Goal: Task Accomplishment & Management: Manage account settings

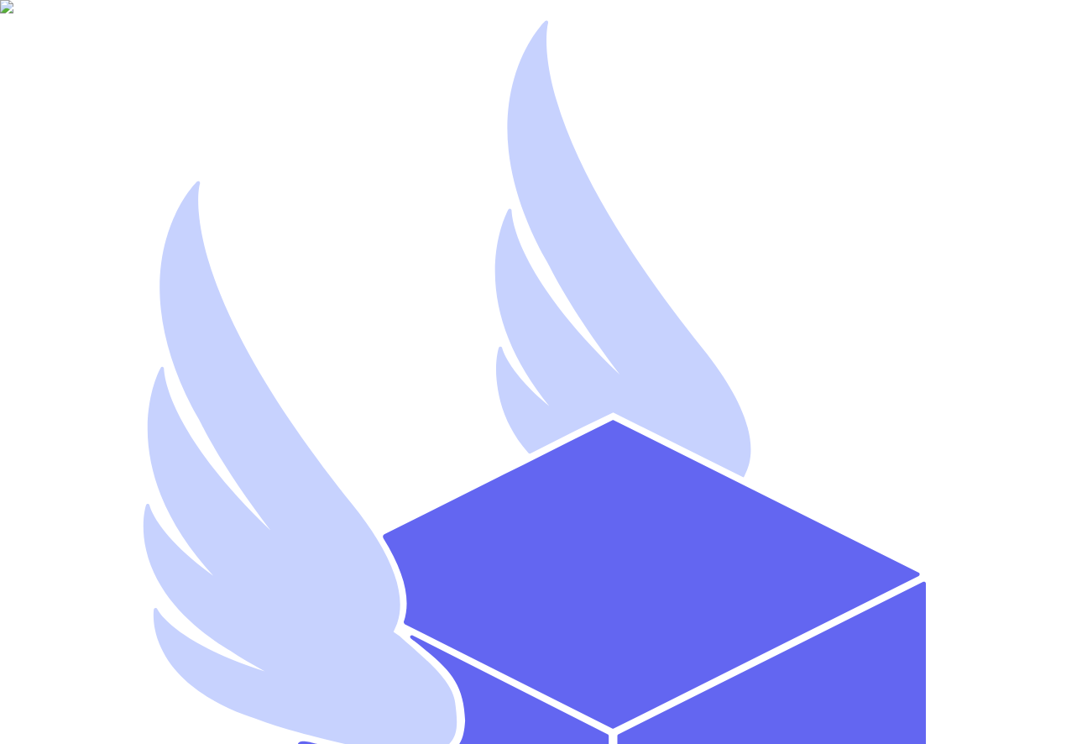
type input "jsnrice+67@gmail.com"
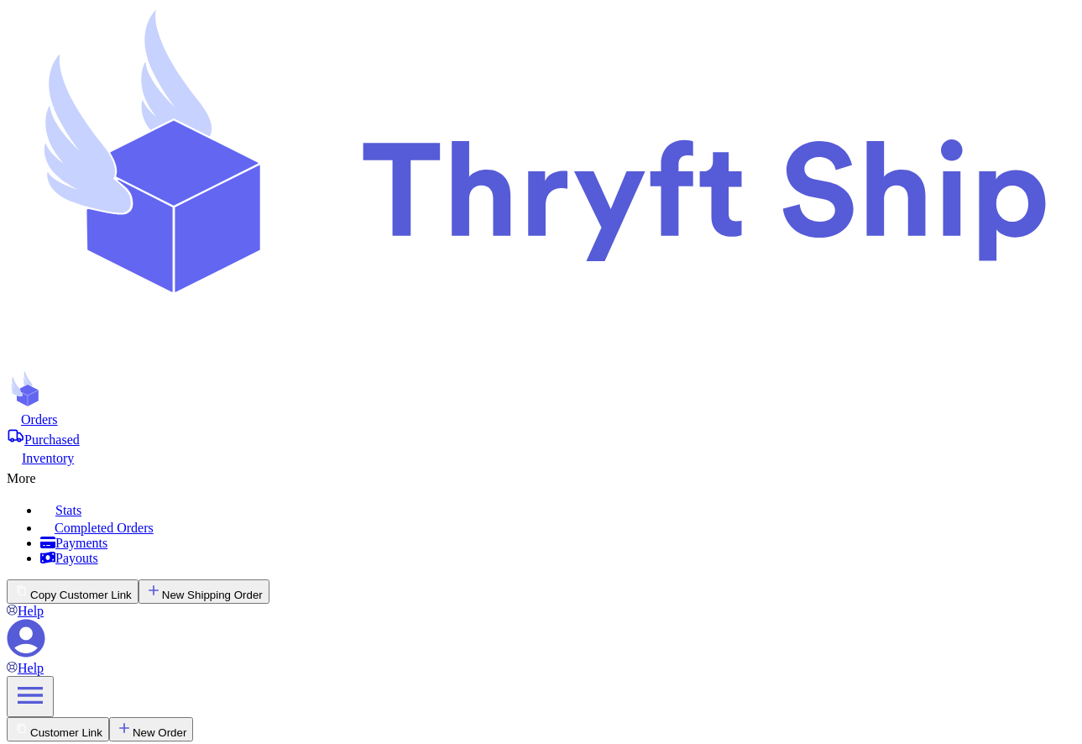
click at [128, 34] on icon at bounding box center [541, 187] width 1068 height 360
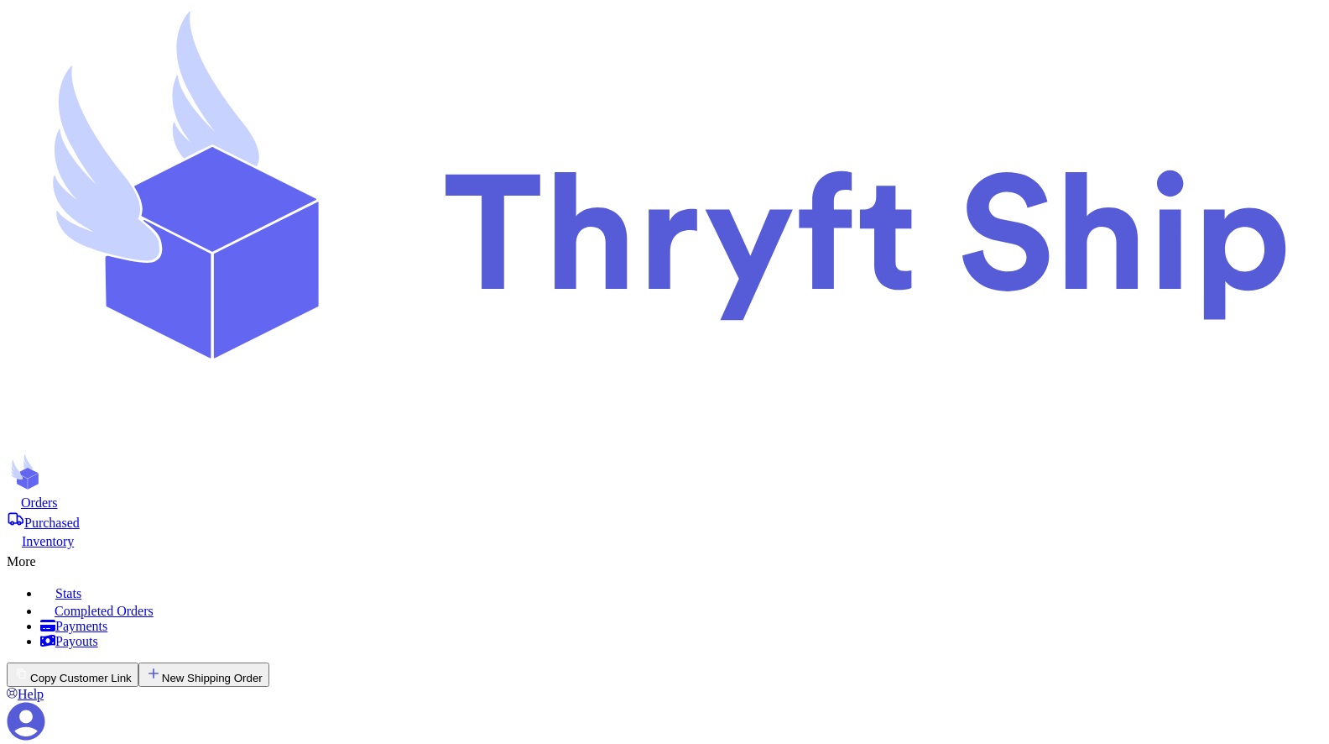
click at [45, 702] on icon at bounding box center [26, 721] width 39 height 39
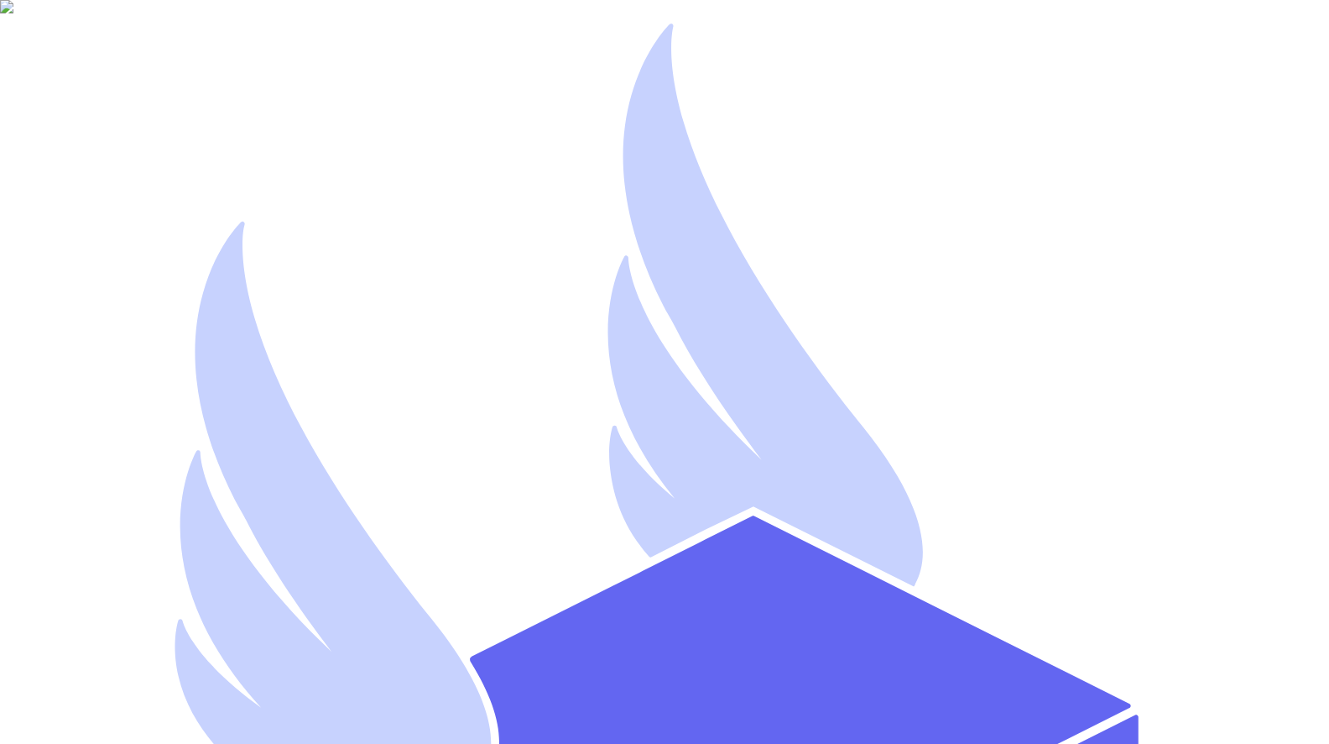
type input "jsnrice+53@gmail.com"
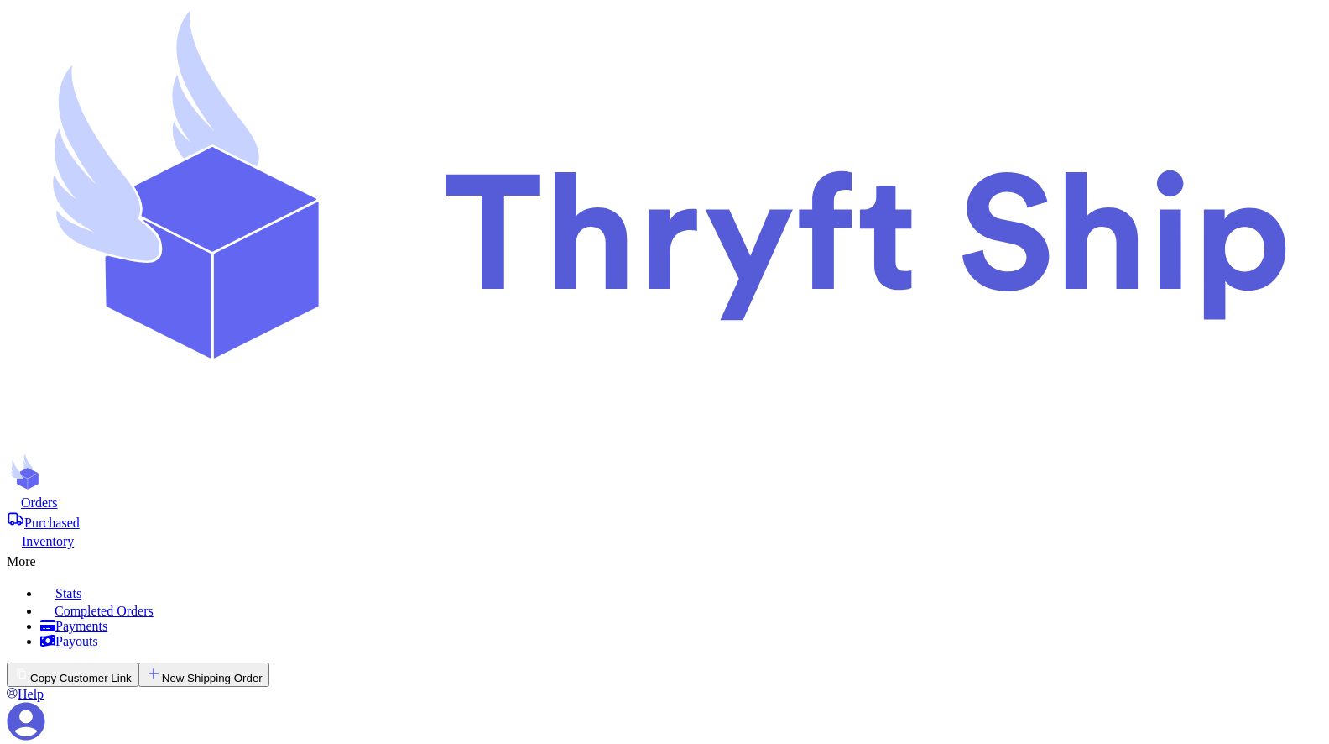
scroll to position [397, 0]
click at [45, 702] on icon at bounding box center [26, 721] width 39 height 39
click at [45, 702] on icon at bounding box center [27, 721] width 38 height 38
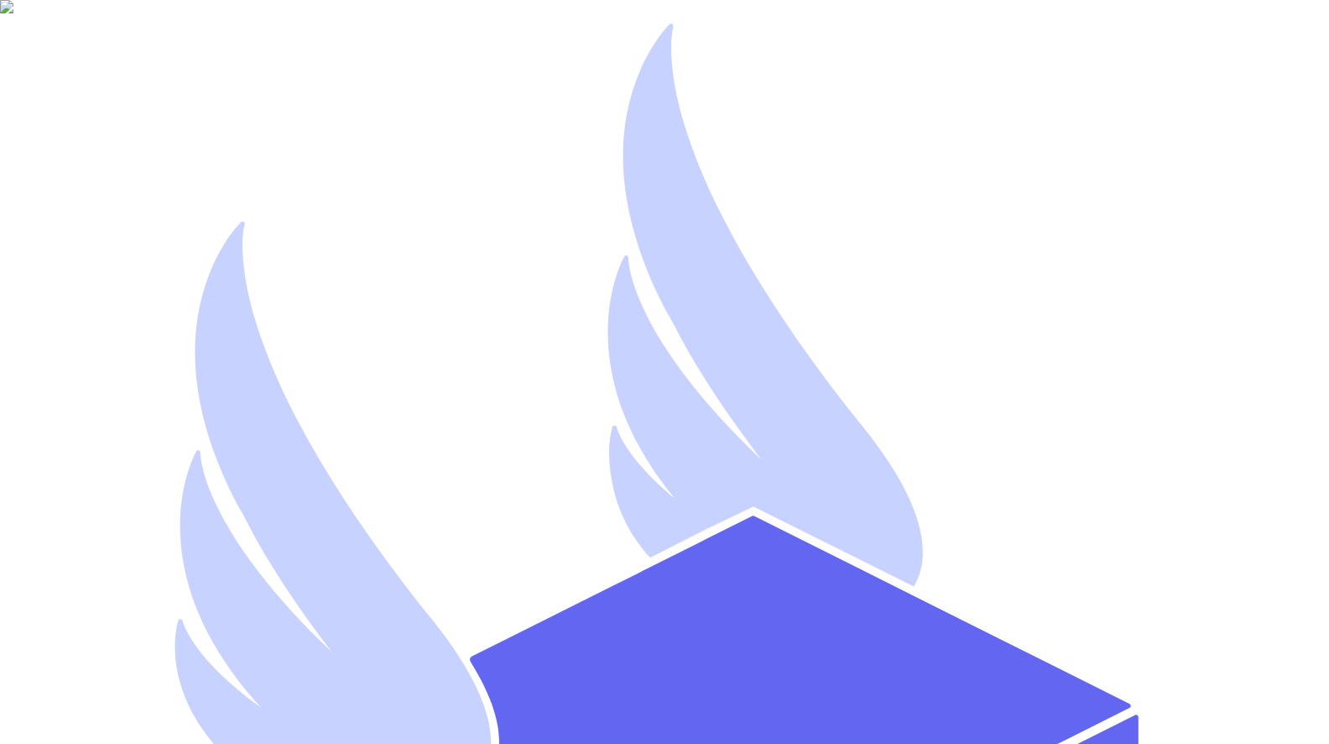
type input "jsnrice+53@gmail.com"
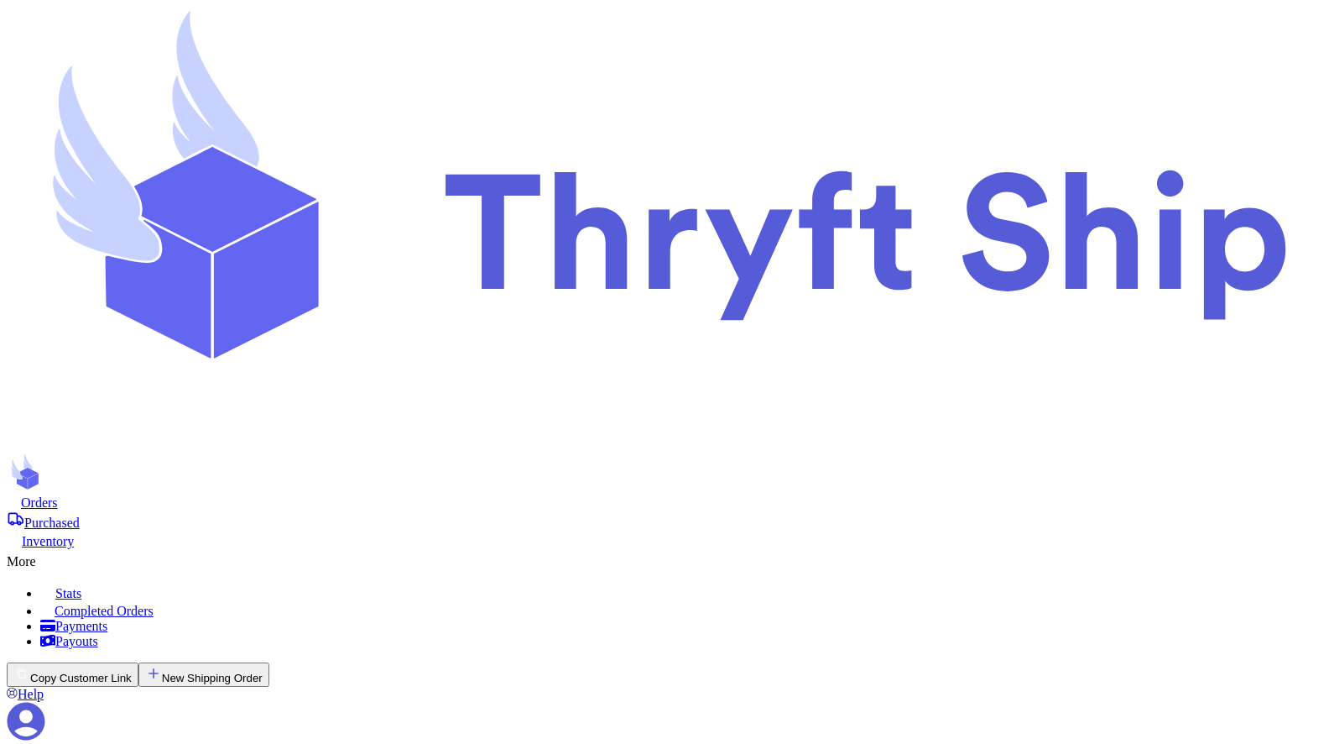
click at [45, 702] on icon at bounding box center [27, 721] width 38 height 38
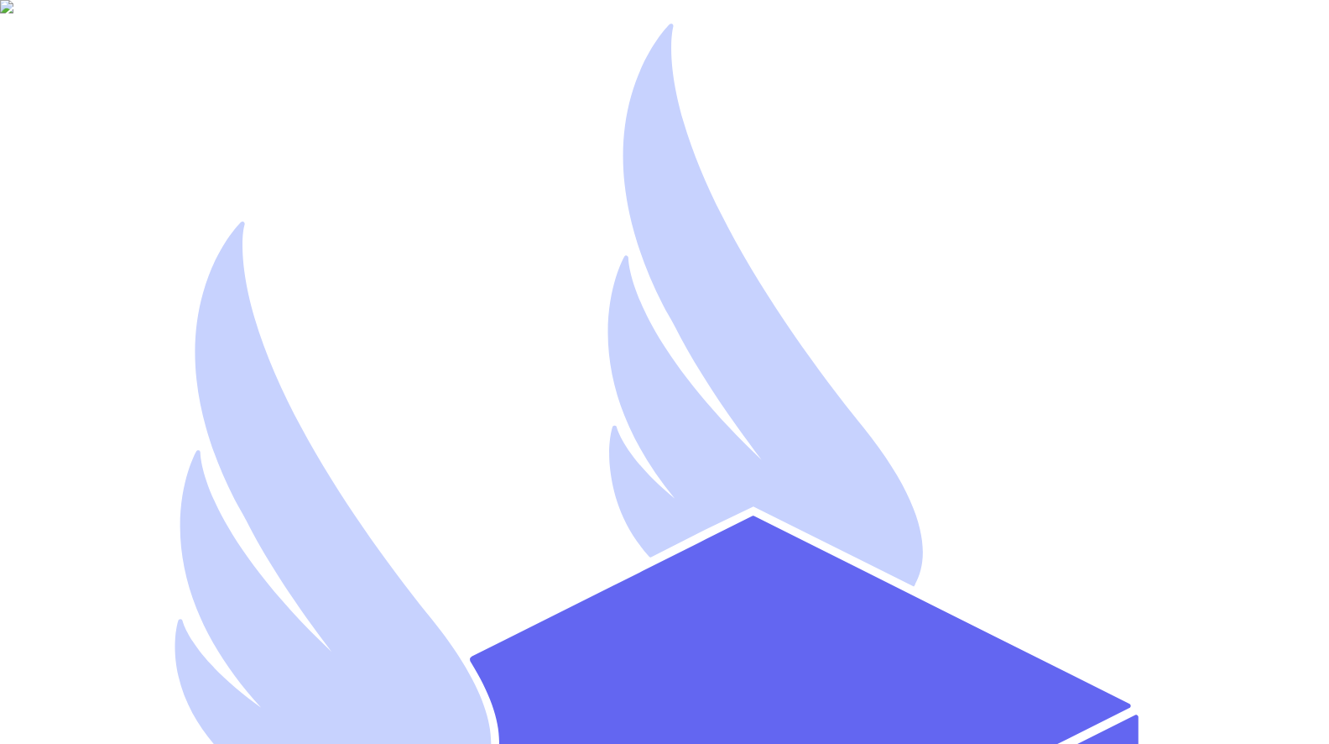
type input "[EMAIL_ADDRESS][DOMAIN_NAME]"
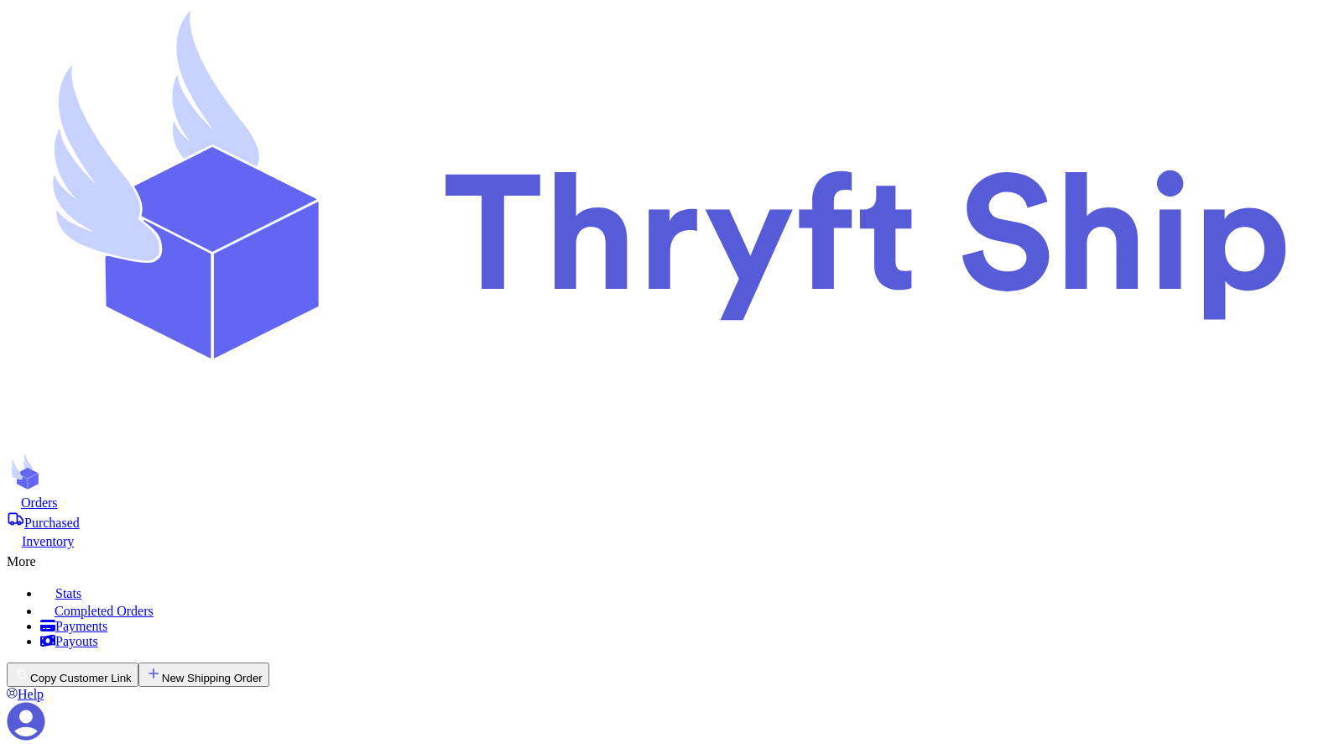
click at [45, 702] on icon at bounding box center [27, 721] width 38 height 38
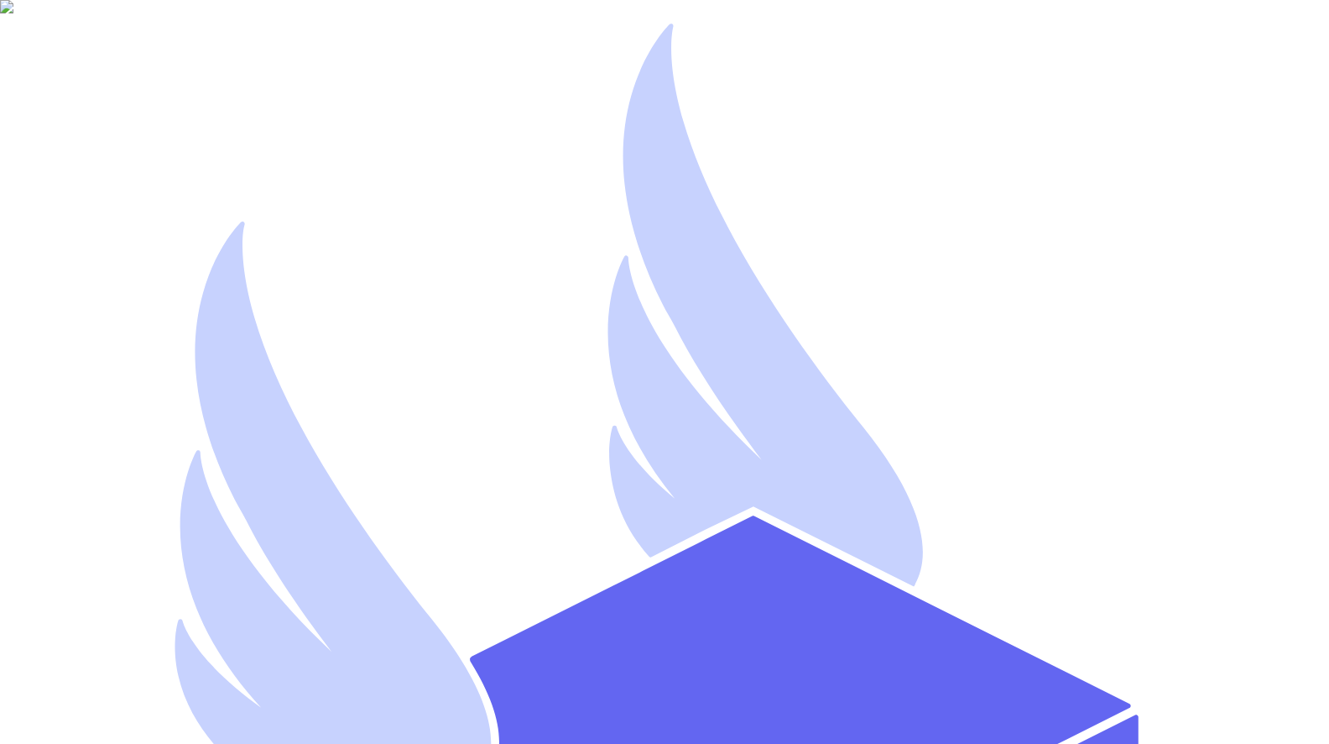
type input "[EMAIL_ADDRESS][DOMAIN_NAME]"
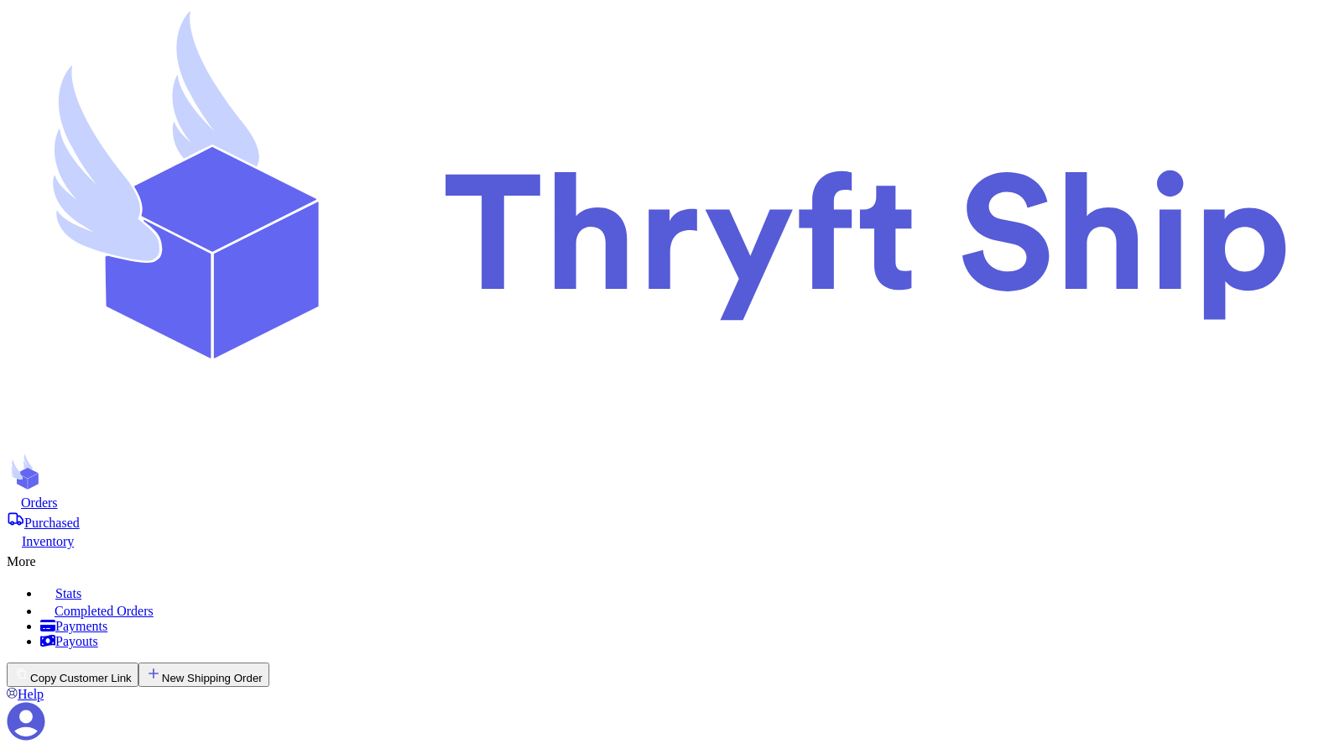
click at [45, 702] on icon at bounding box center [26, 721] width 39 height 39
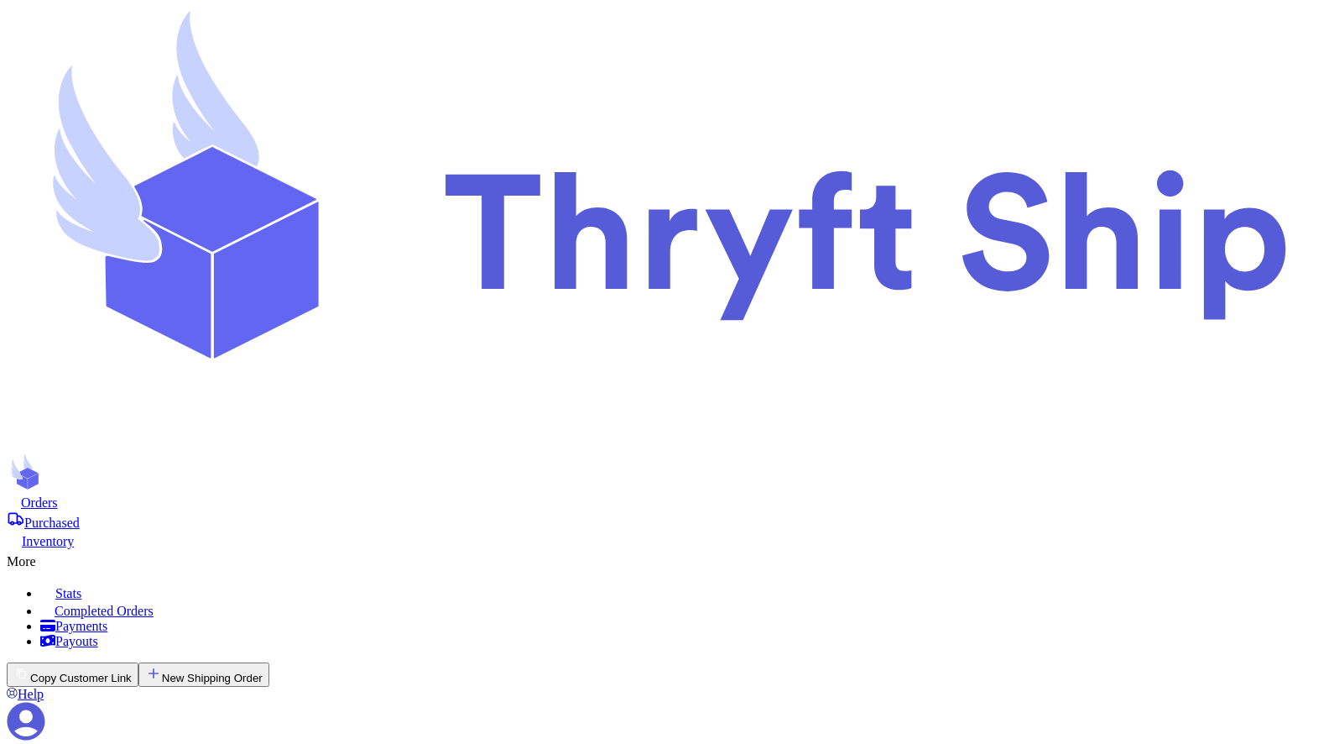
scroll to position [515, 0]
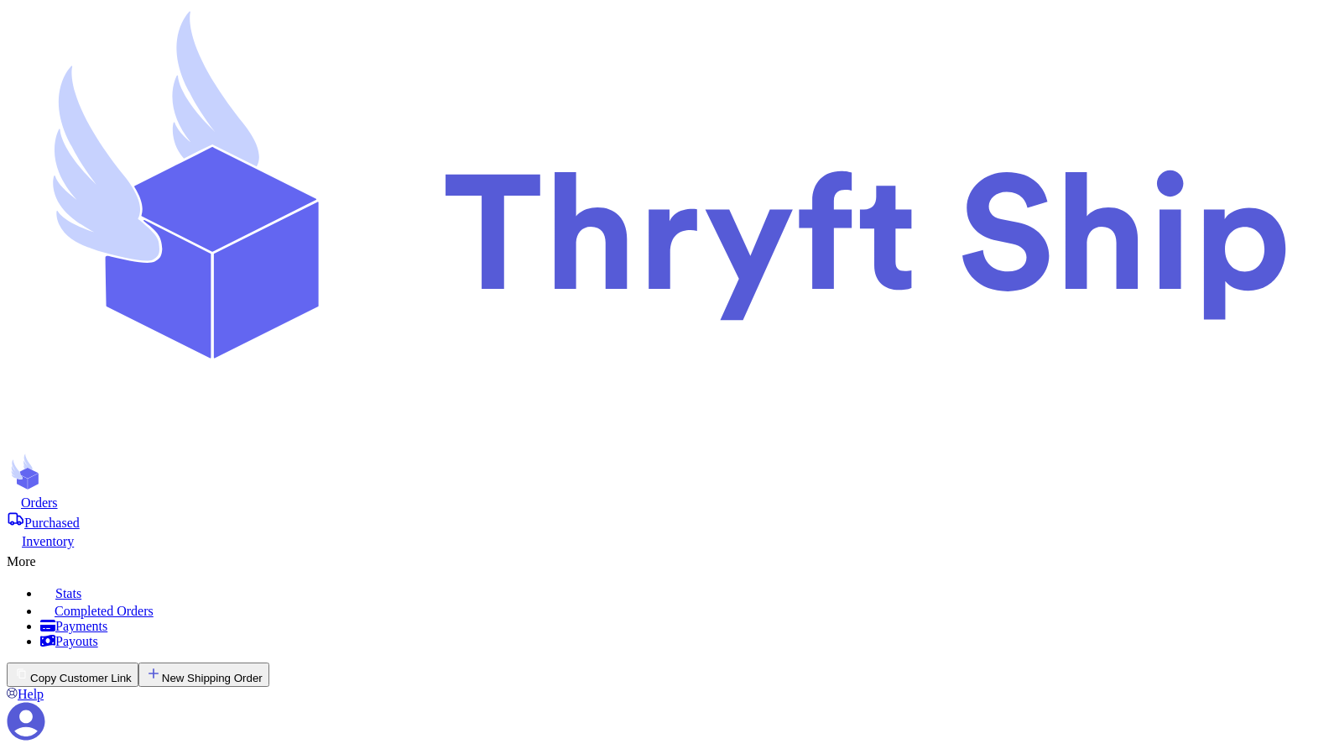
scroll to position [0, 0]
click at [133, 34] on icon at bounding box center [665, 228] width 1316 height 443
click at [45, 702] on icon at bounding box center [27, 721] width 38 height 38
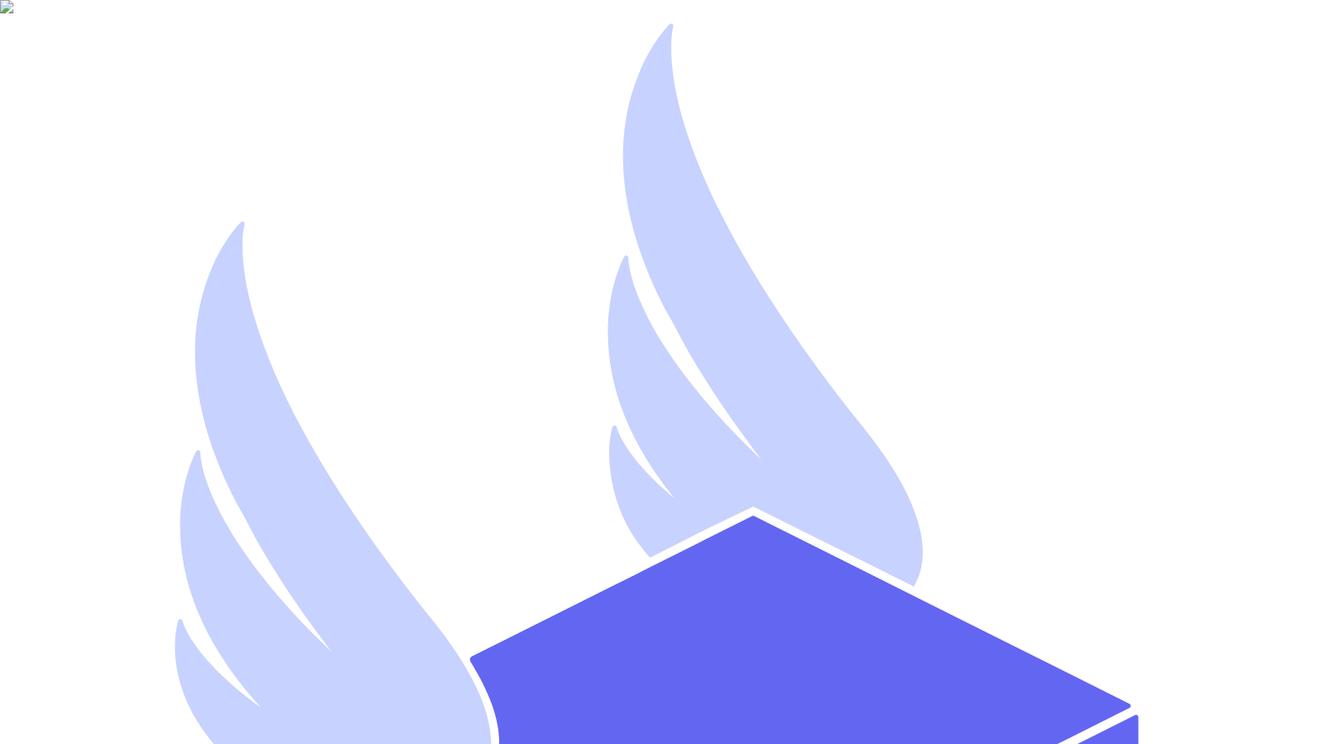
type input "[EMAIL_ADDRESS][DOMAIN_NAME]"
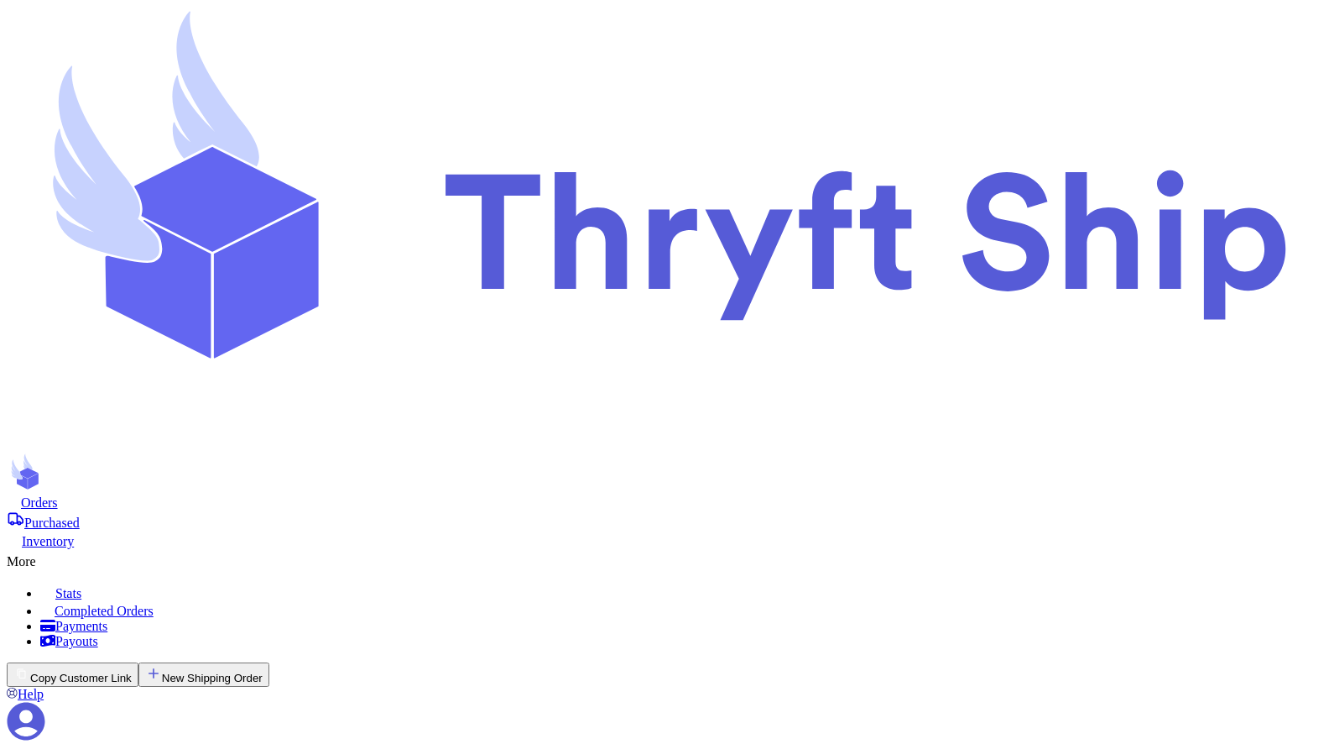
click at [45, 702] on icon at bounding box center [27, 721] width 38 height 38
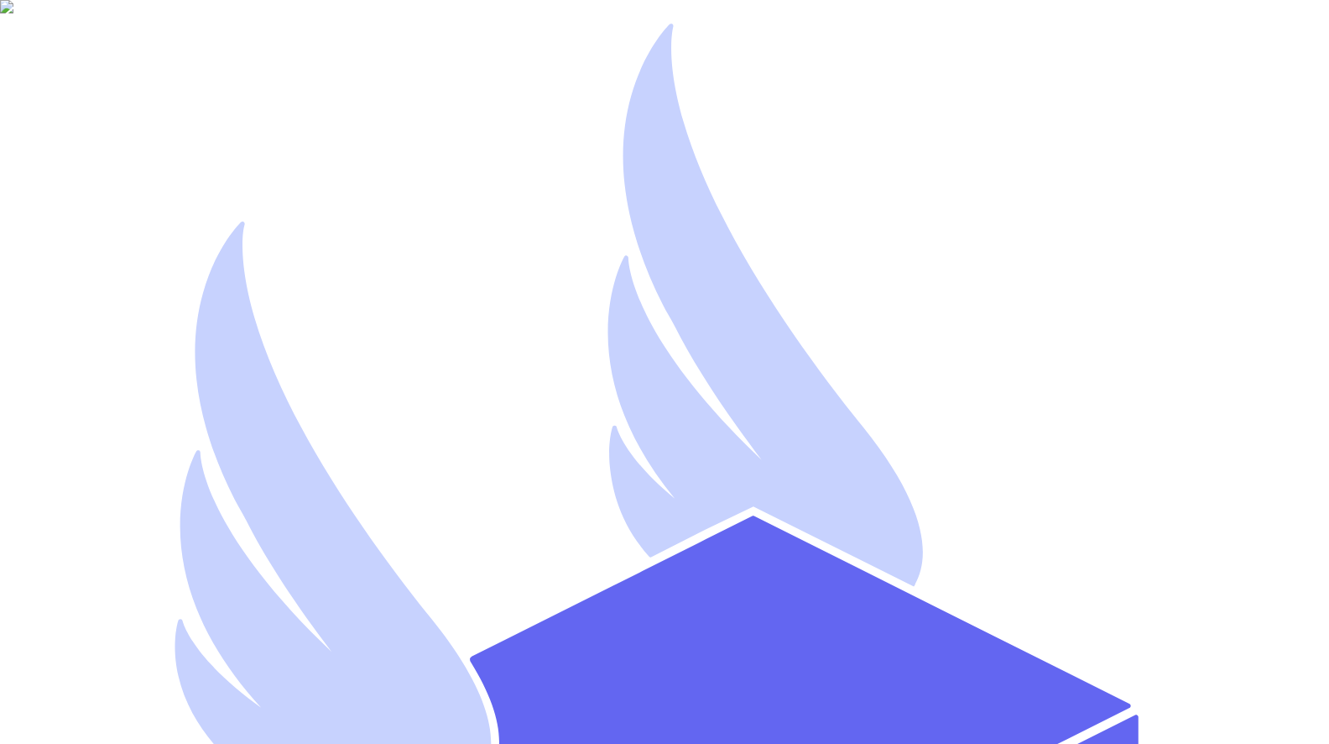
type input "[EMAIL_ADDRESS][DOMAIN_NAME]"
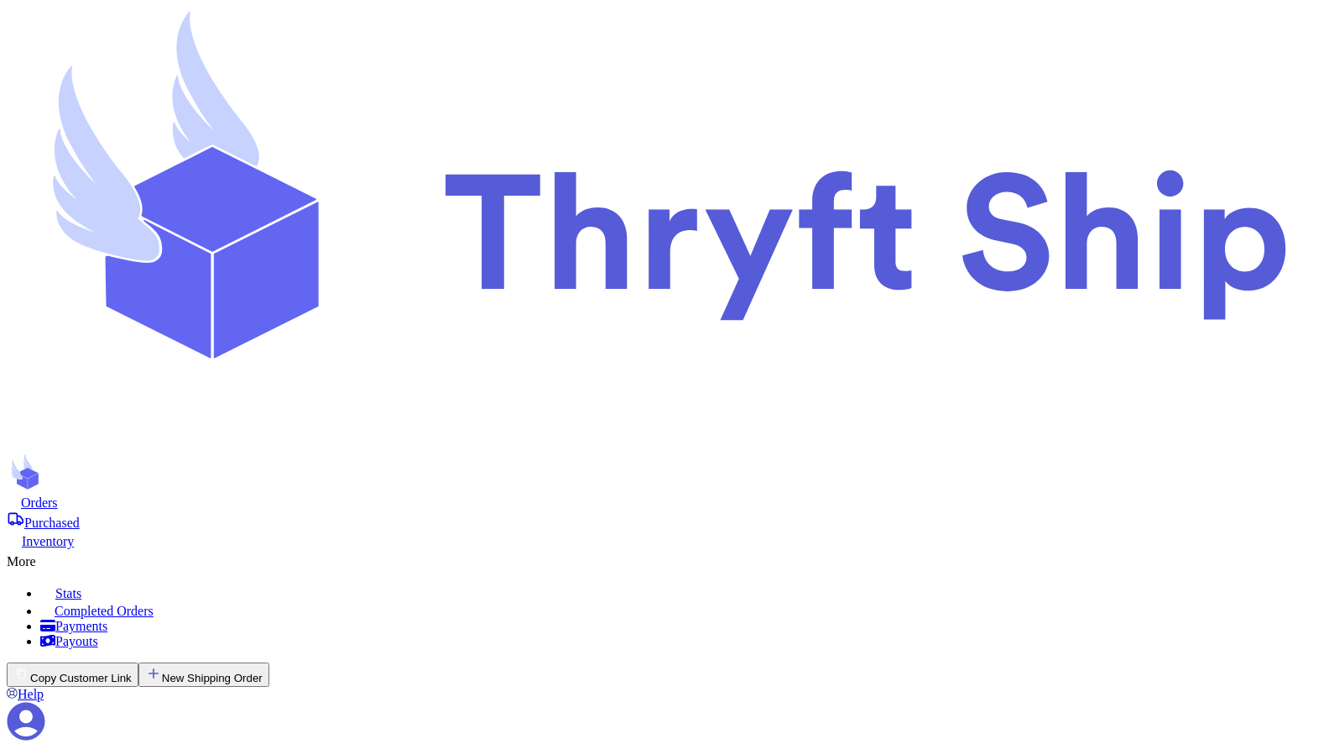
click at [45, 702] on icon at bounding box center [27, 721] width 38 height 38
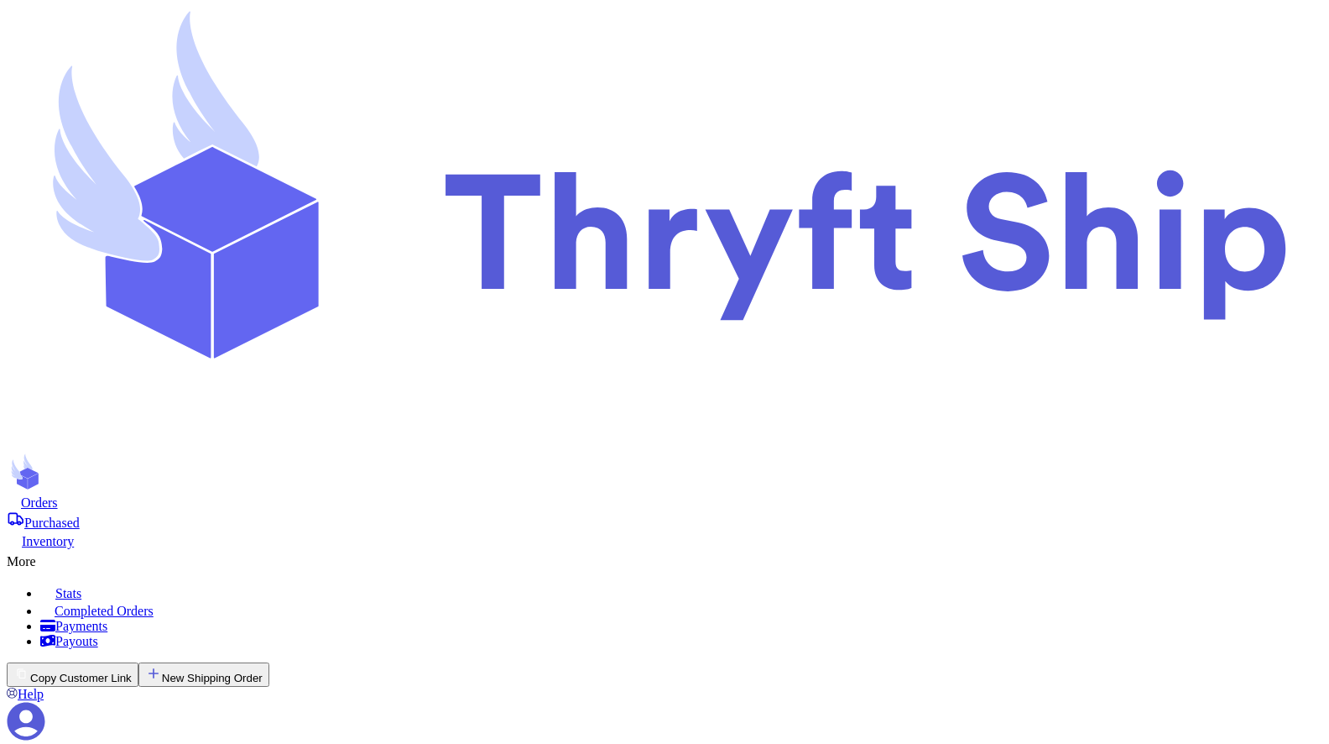
click at [45, 702] on icon at bounding box center [26, 721] width 39 height 39
